Goal: Check status

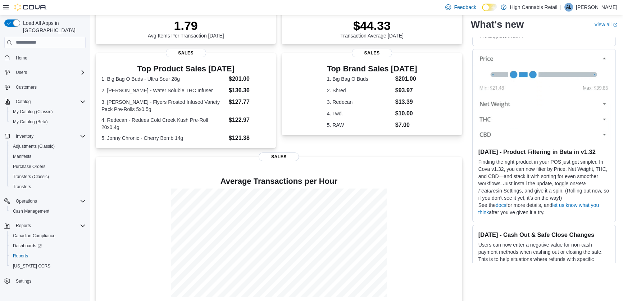
scroll to position [120, 0]
